Goal: Transaction & Acquisition: Purchase product/service

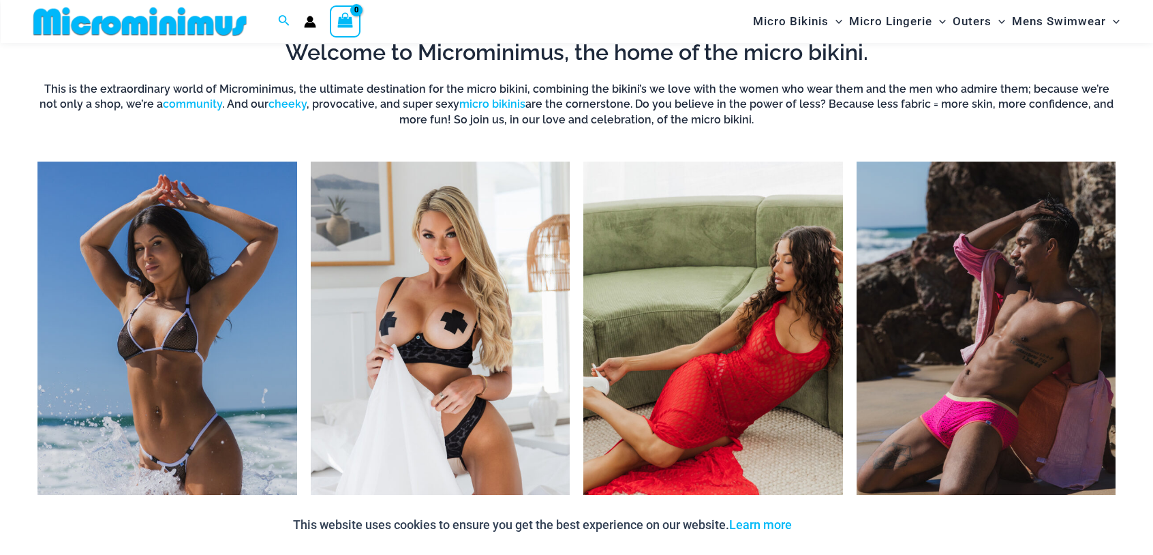
scroll to position [1214, 0]
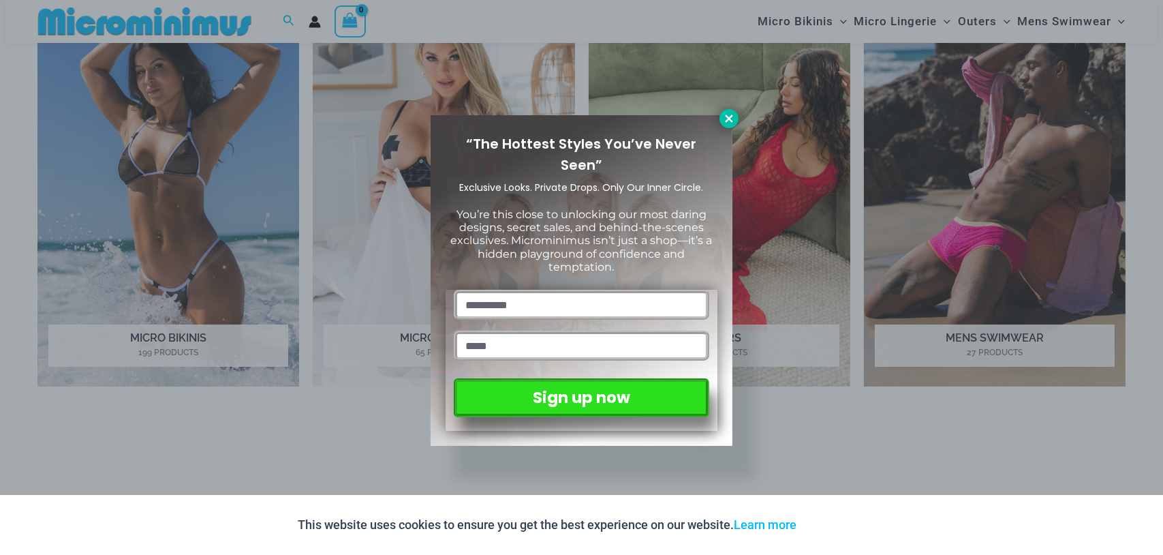
click at [725, 109] on button at bounding box center [729, 118] width 19 height 19
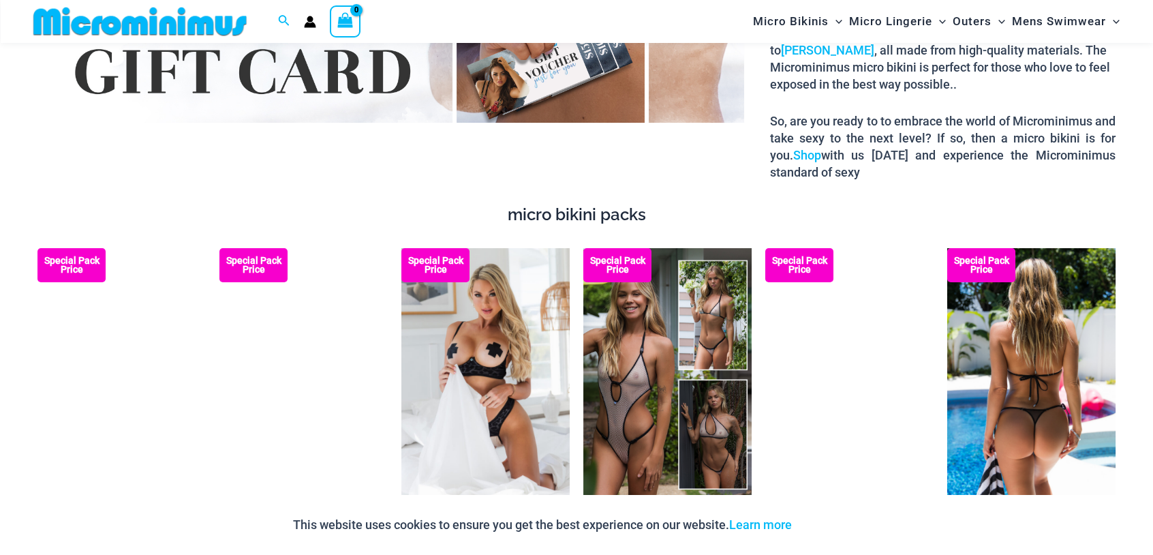
scroll to position [2509, 0]
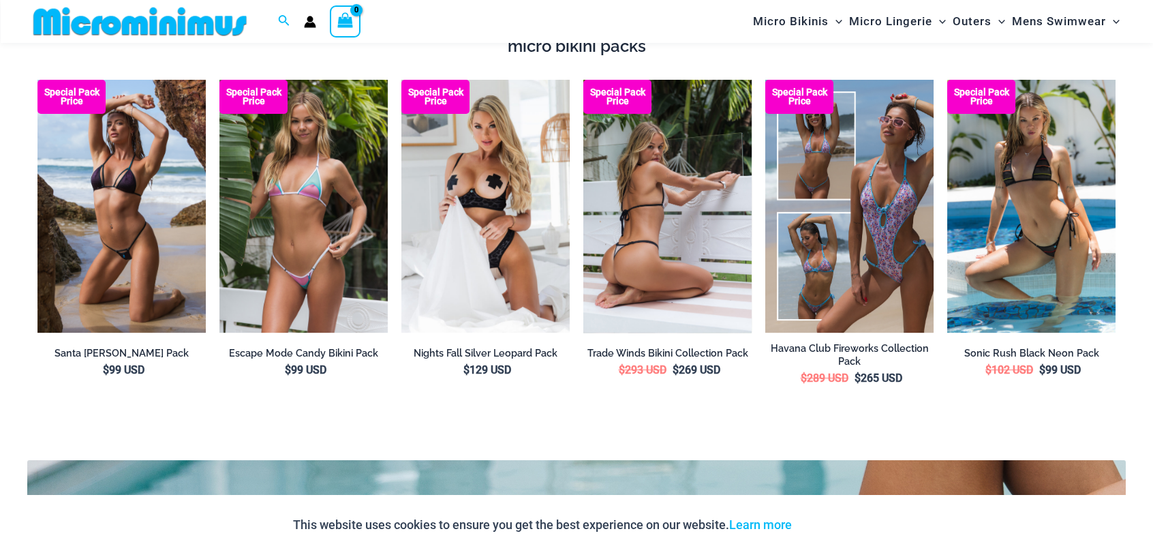
click at [663, 206] on img at bounding box center [667, 206] width 168 height 253
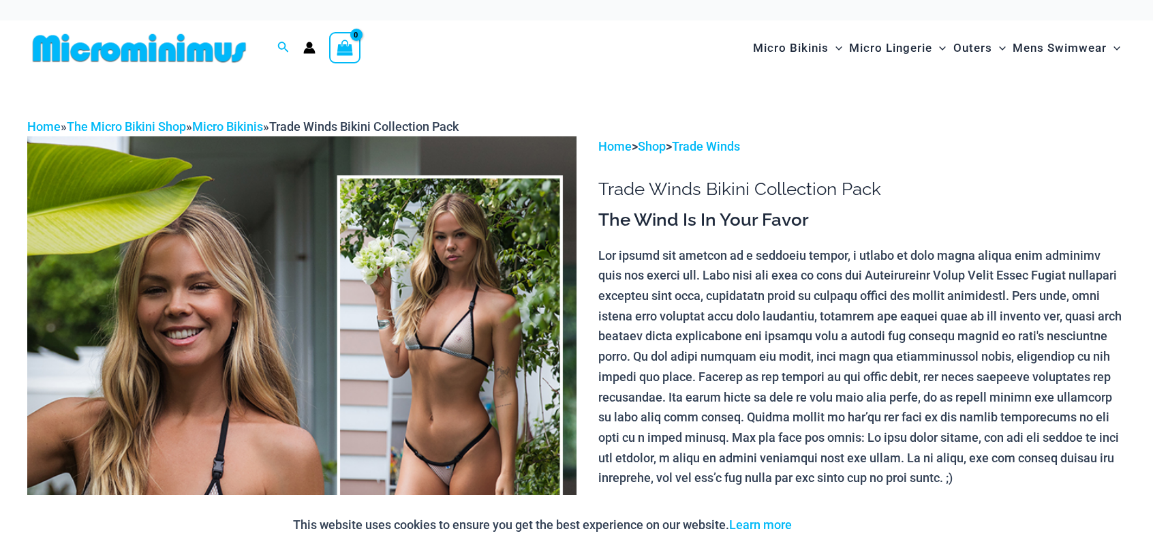
click at [454, 403] on img at bounding box center [301, 548] width 549 height 824
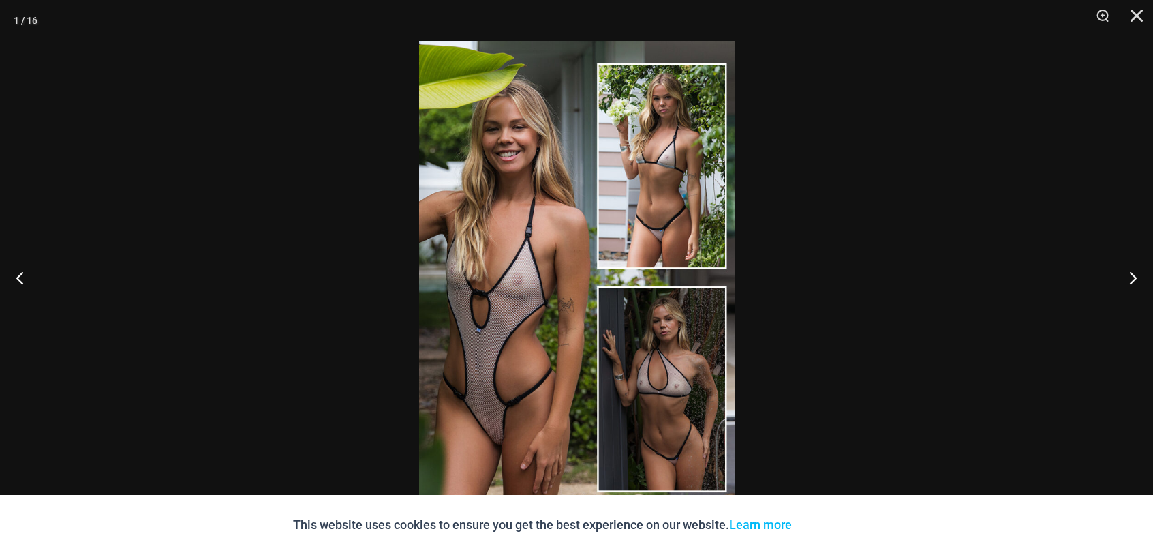
click at [487, 322] on img at bounding box center [576, 277] width 315 height 473
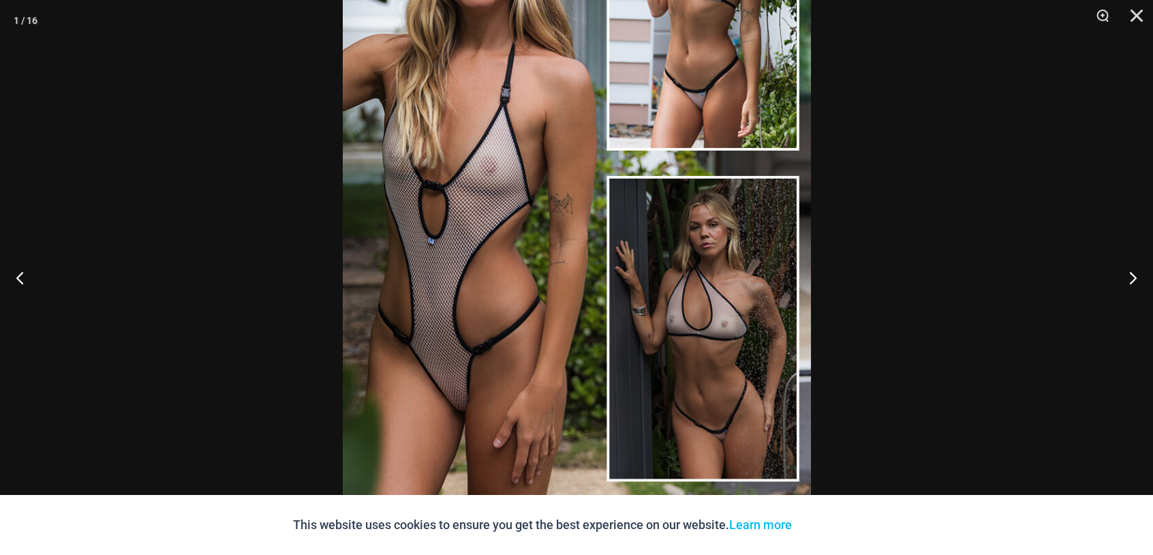
click at [715, 333] on img at bounding box center [577, 163] width 468 height 702
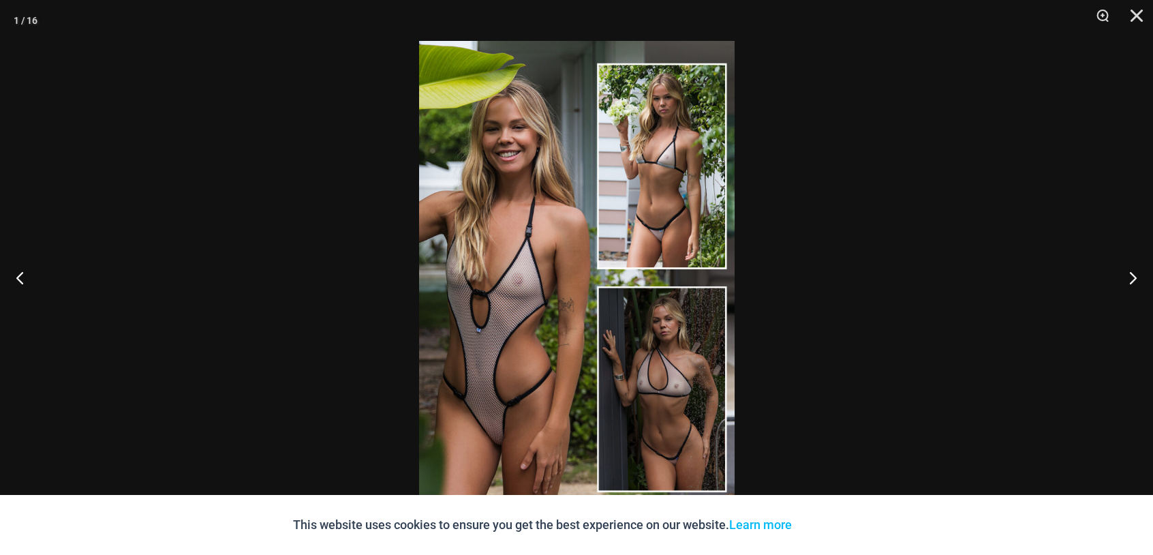
click at [686, 382] on img at bounding box center [576, 277] width 315 height 473
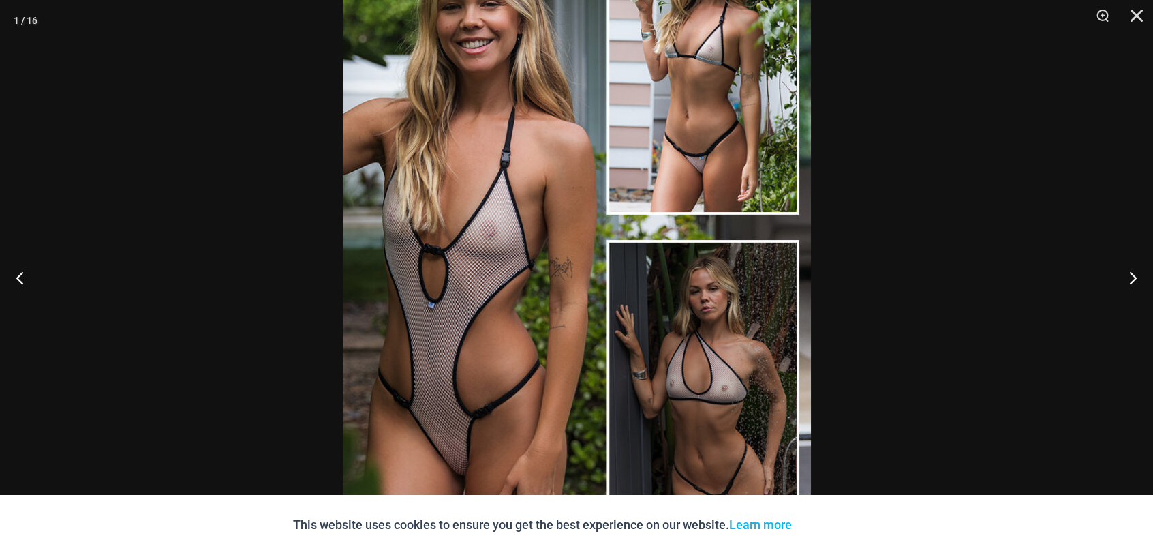
click at [686, 374] on img at bounding box center [577, 227] width 468 height 702
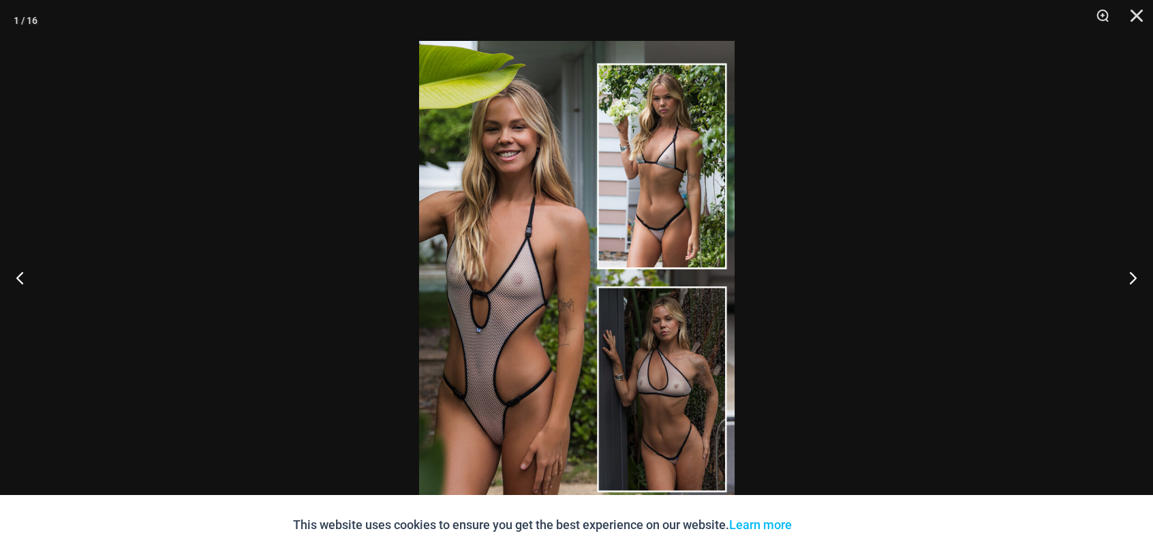
click at [686, 374] on img at bounding box center [576, 277] width 315 height 473
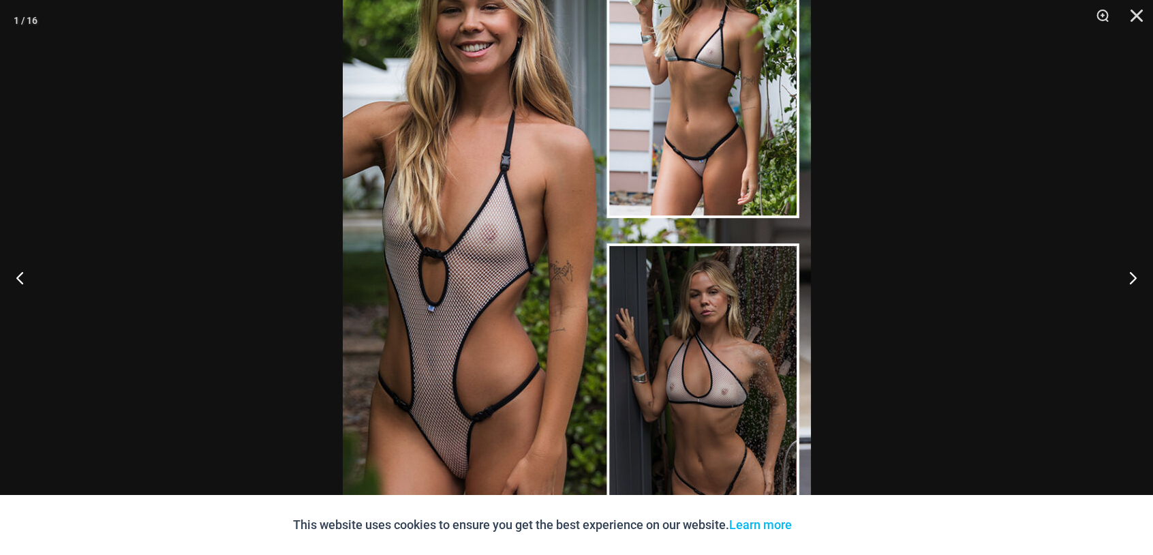
click at [687, 372] on img at bounding box center [577, 230] width 468 height 702
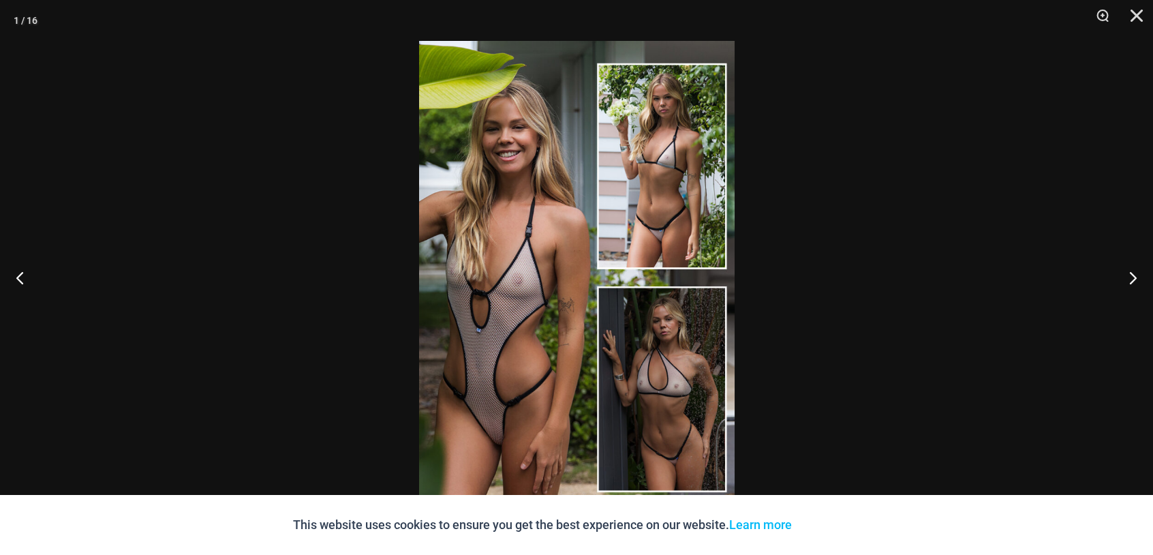
click at [687, 372] on img at bounding box center [576, 277] width 315 height 473
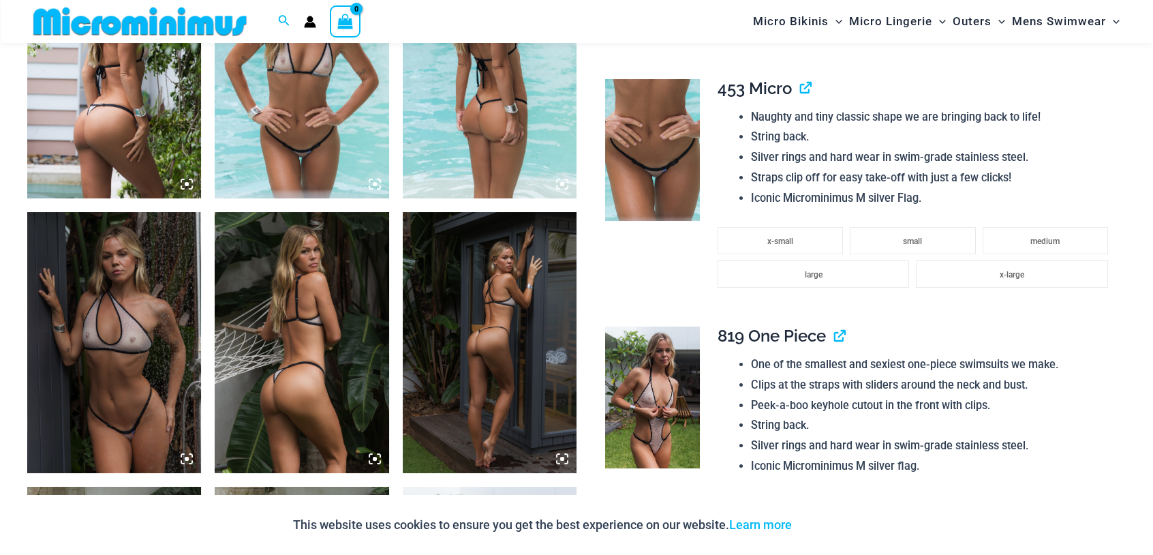
scroll to position [1296, 0]
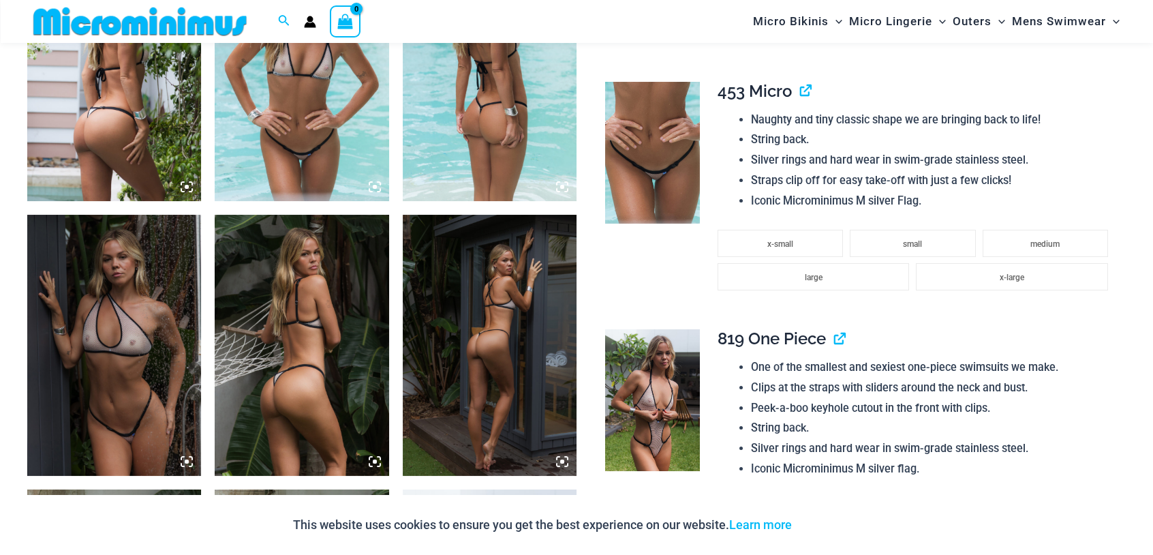
click at [529, 135] on img at bounding box center [490, 70] width 174 height 261
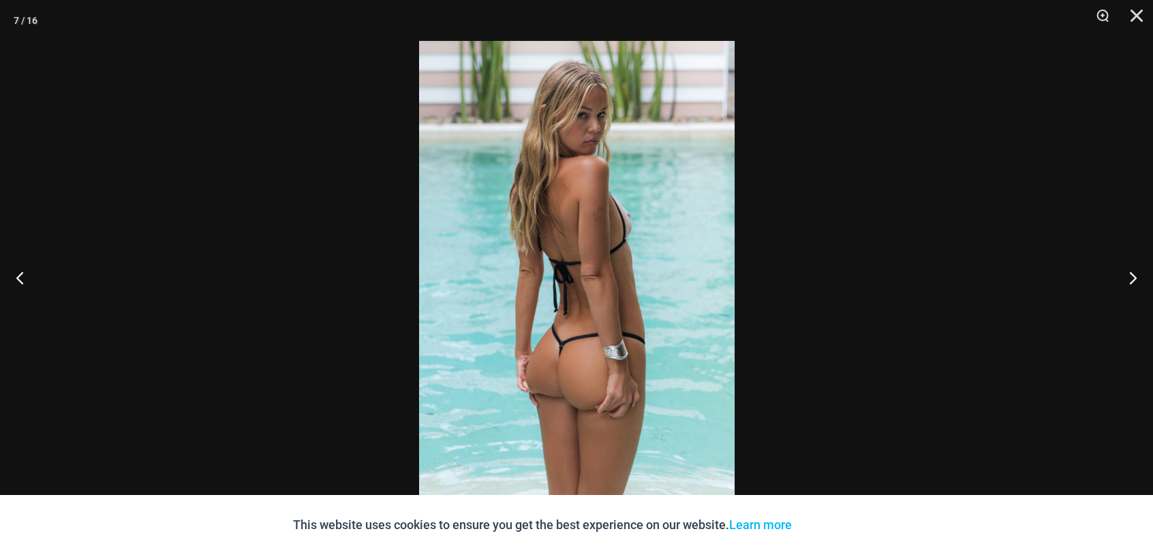
click at [576, 286] on img at bounding box center [576, 277] width 315 height 473
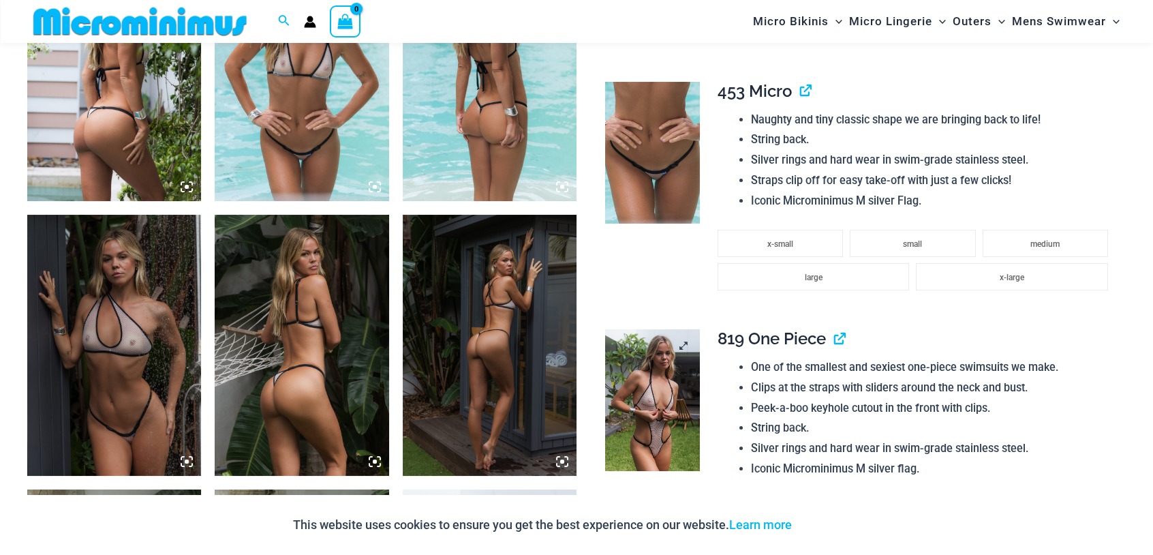
click at [660, 403] on img at bounding box center [652, 400] width 95 height 142
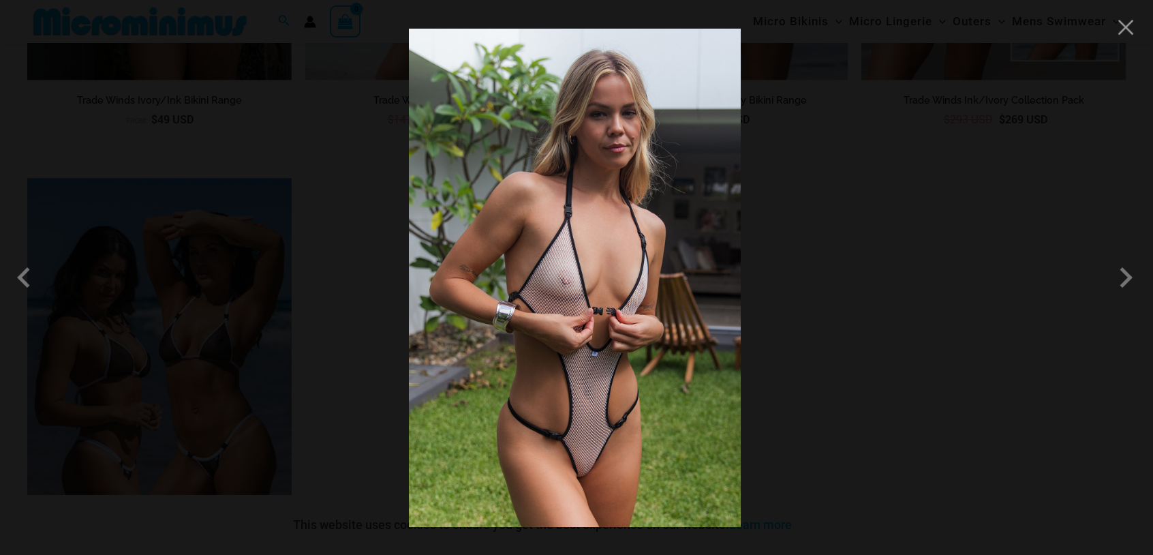
scroll to position [2900, 0]
click at [1126, 25] on button "Close" at bounding box center [1125, 27] width 20 height 20
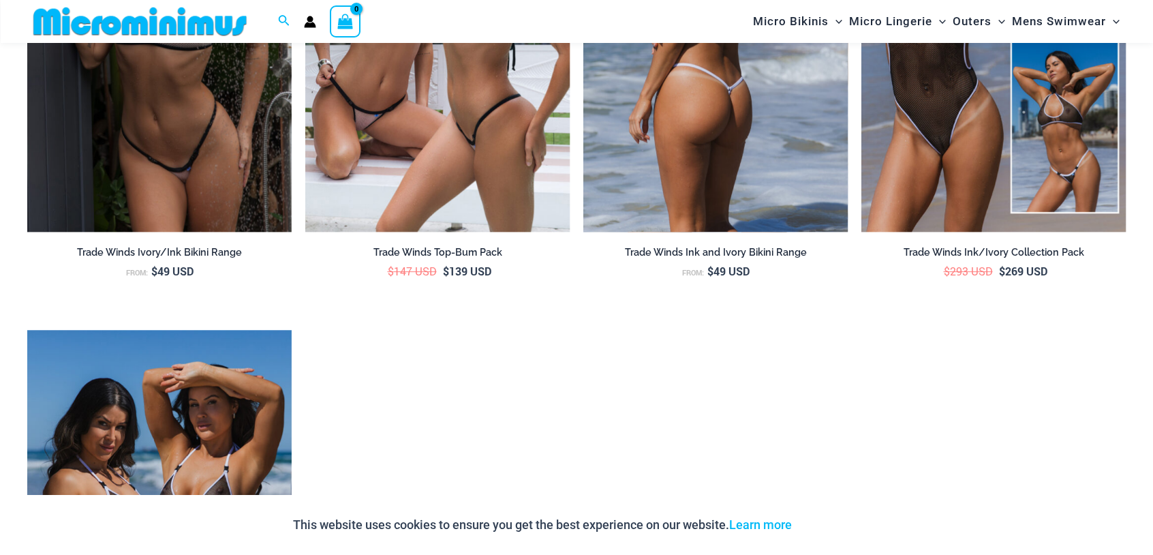
scroll to position [2559, 0]
